Goal: Task Accomplishment & Management: Use online tool/utility

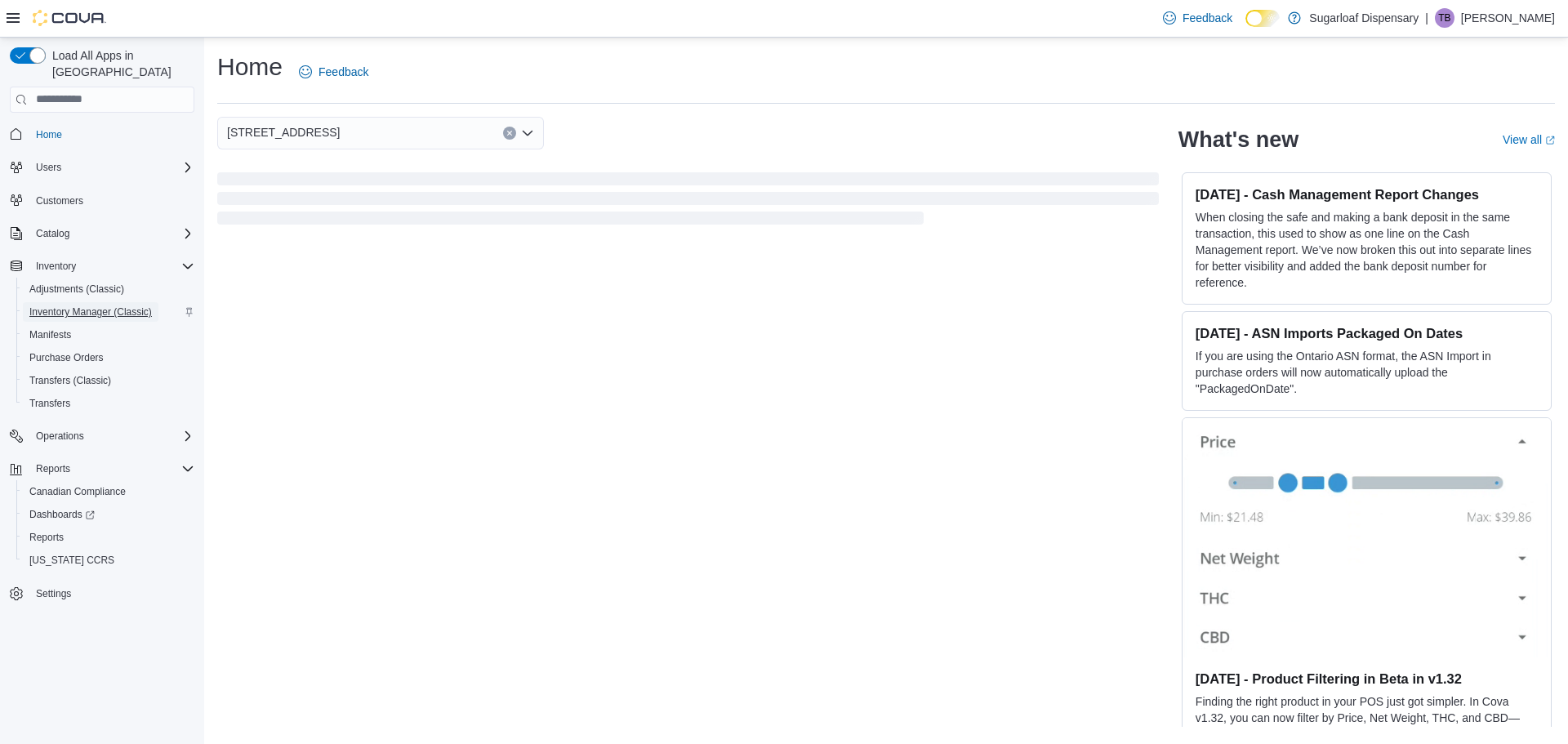
click at [74, 306] on span "Inventory Manager (Classic)" at bounding box center [91, 312] width 123 height 13
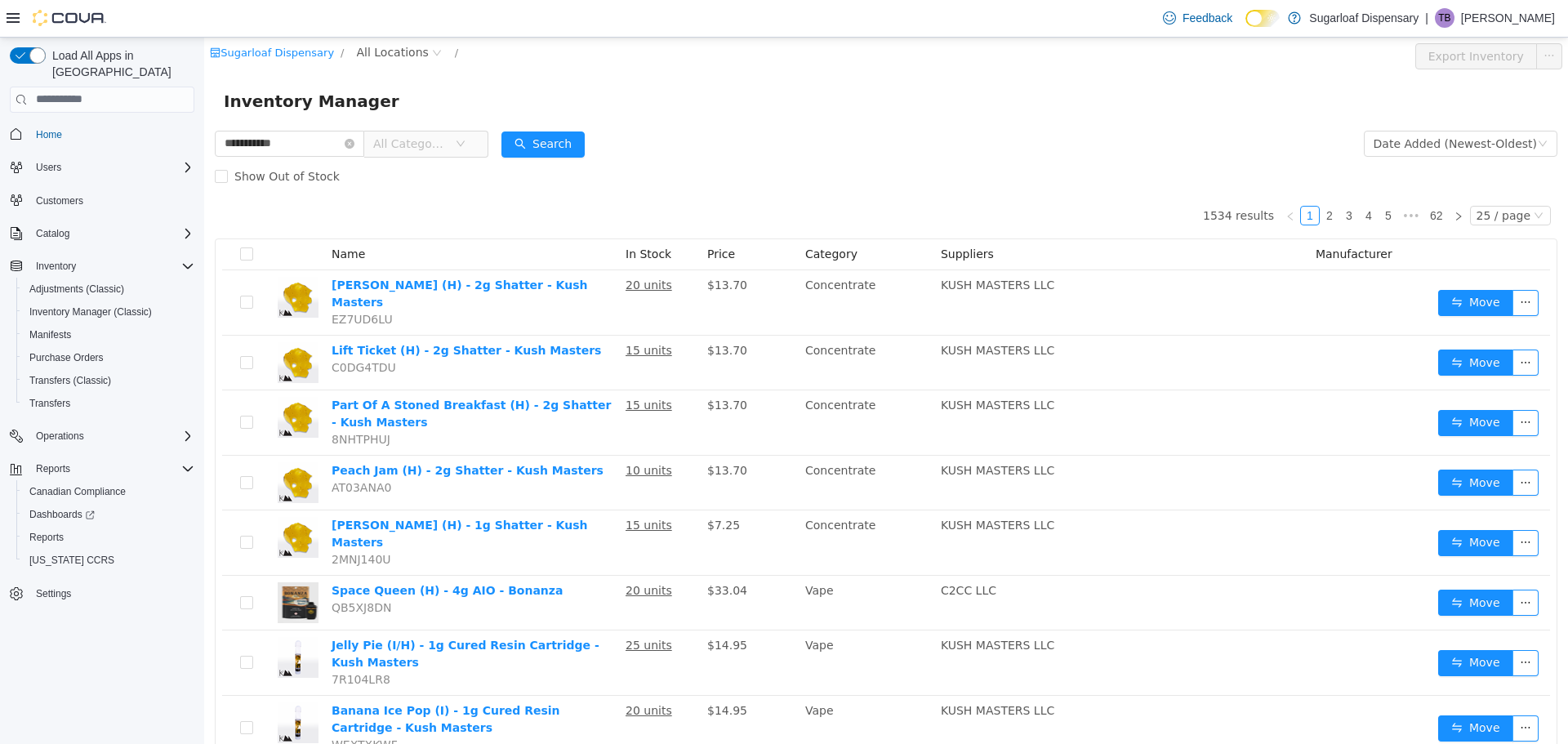
type input "**********"
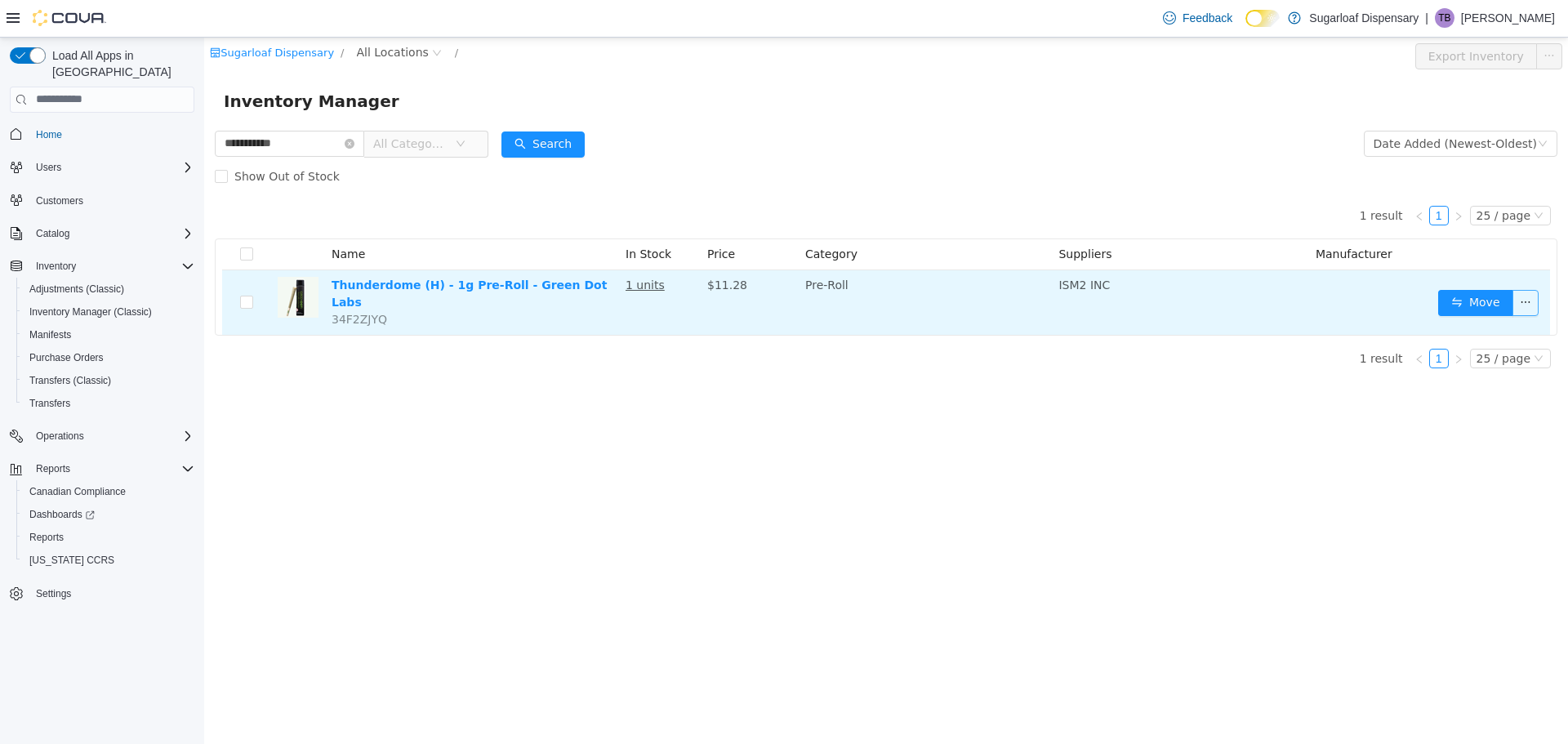
click at [1532, 289] on button "button" at bounding box center [1525, 302] width 26 height 26
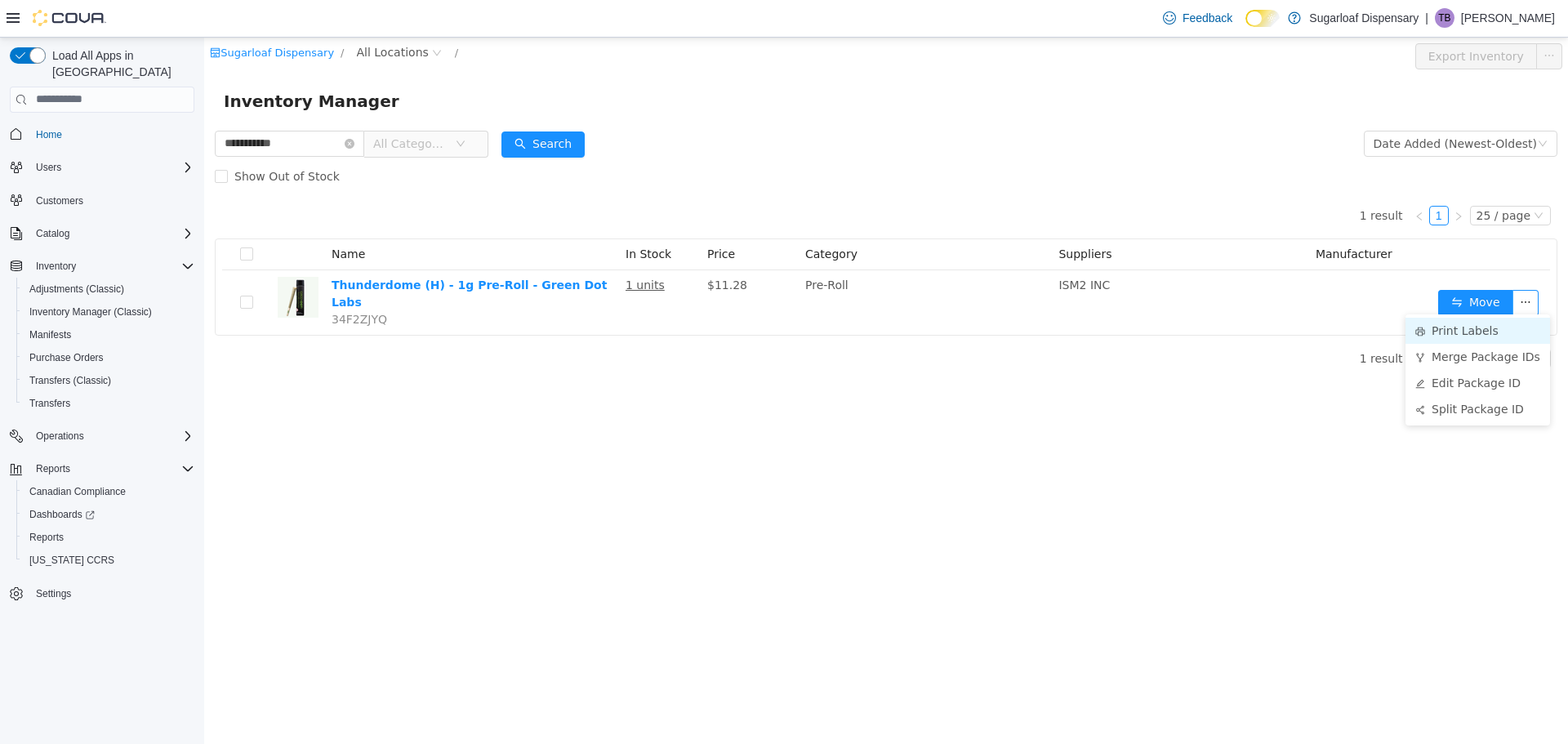
click at [1476, 331] on li "Print Labels" at bounding box center [1478, 330] width 145 height 26
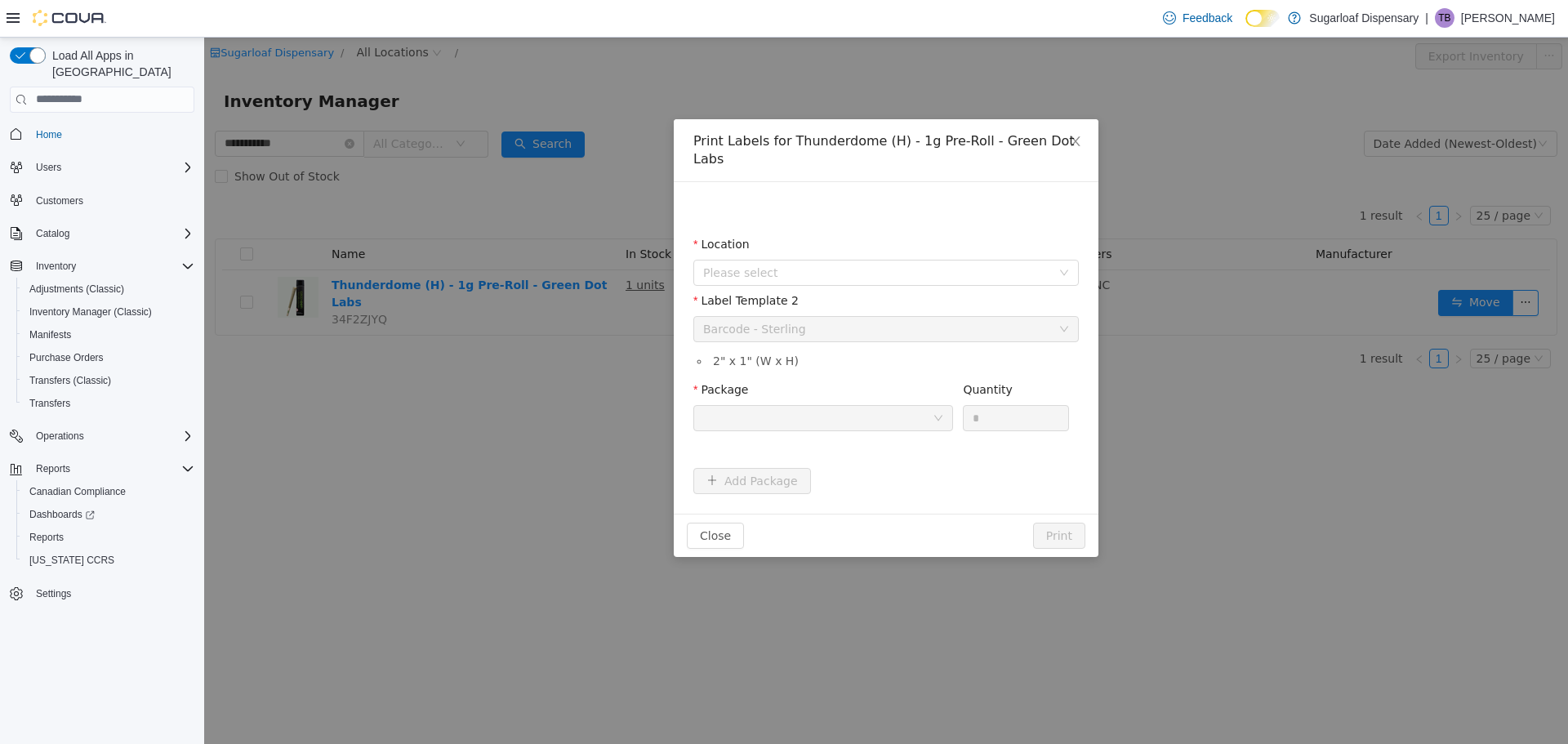
click at [920, 271] on div "Location Please select" at bounding box center [886, 263] width 386 height 57
click at [920, 266] on span "Please select" at bounding box center [881, 272] width 355 height 24
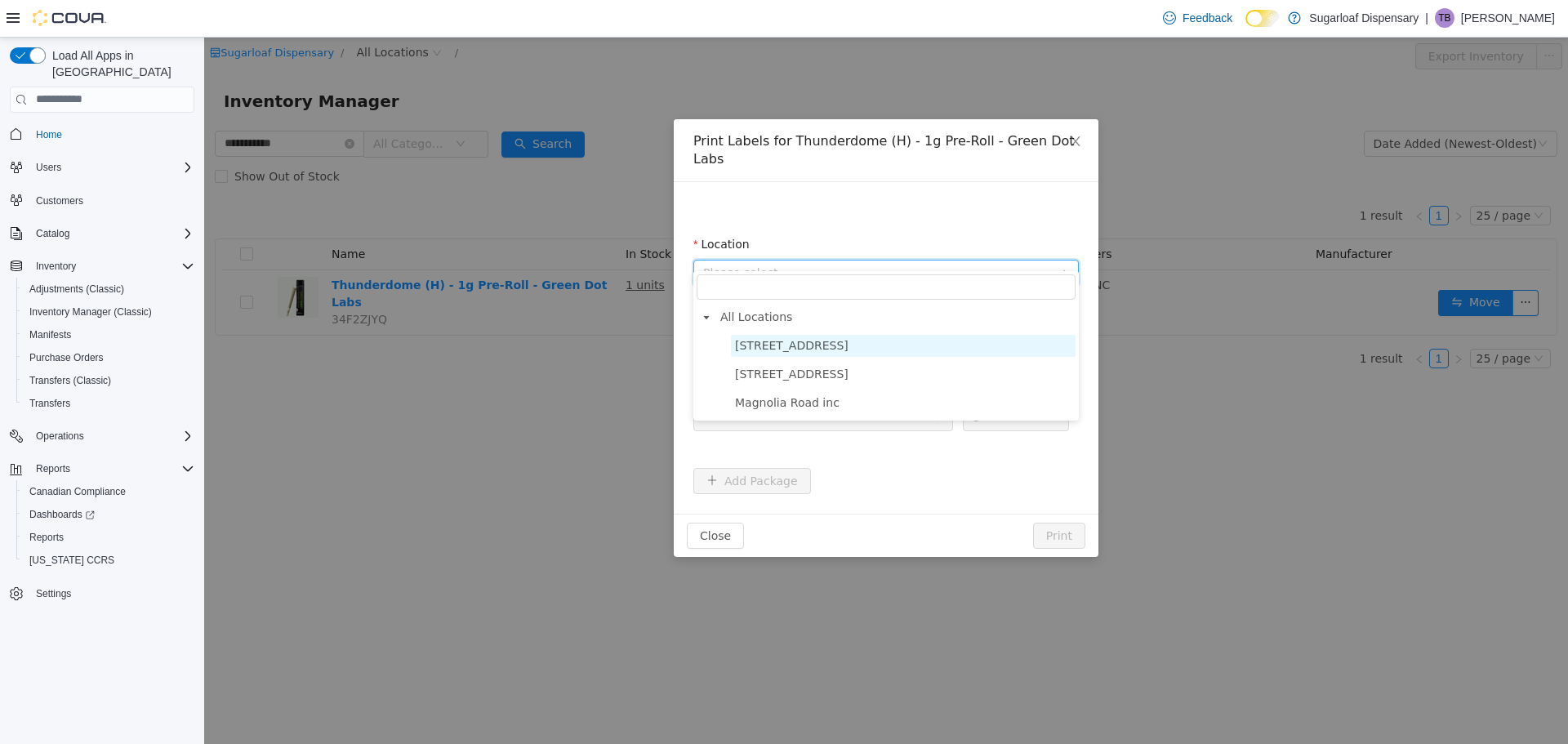
click at [837, 339] on span "[STREET_ADDRESS]" at bounding box center [792, 345] width 113 height 13
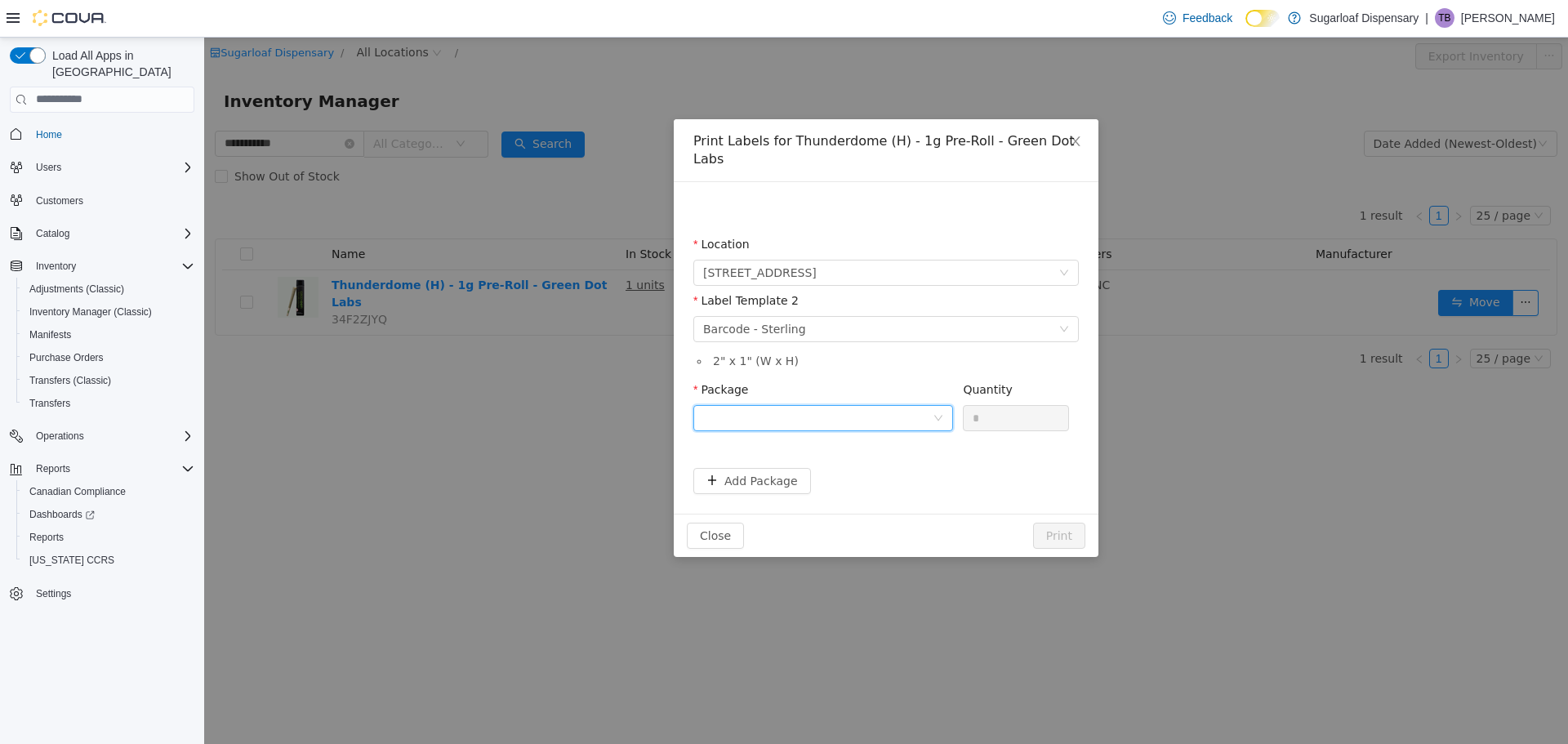
click at [924, 405] on div at bounding box center [818, 418] width 230 height 24
click at [840, 463] on strong "1A4000B0002942A000408482" at bounding box center [800, 458] width 193 height 13
click at [1069, 522] on button "Print" at bounding box center [1060, 535] width 52 height 26
